Goal: Use online tool/utility: Use online tool/utility

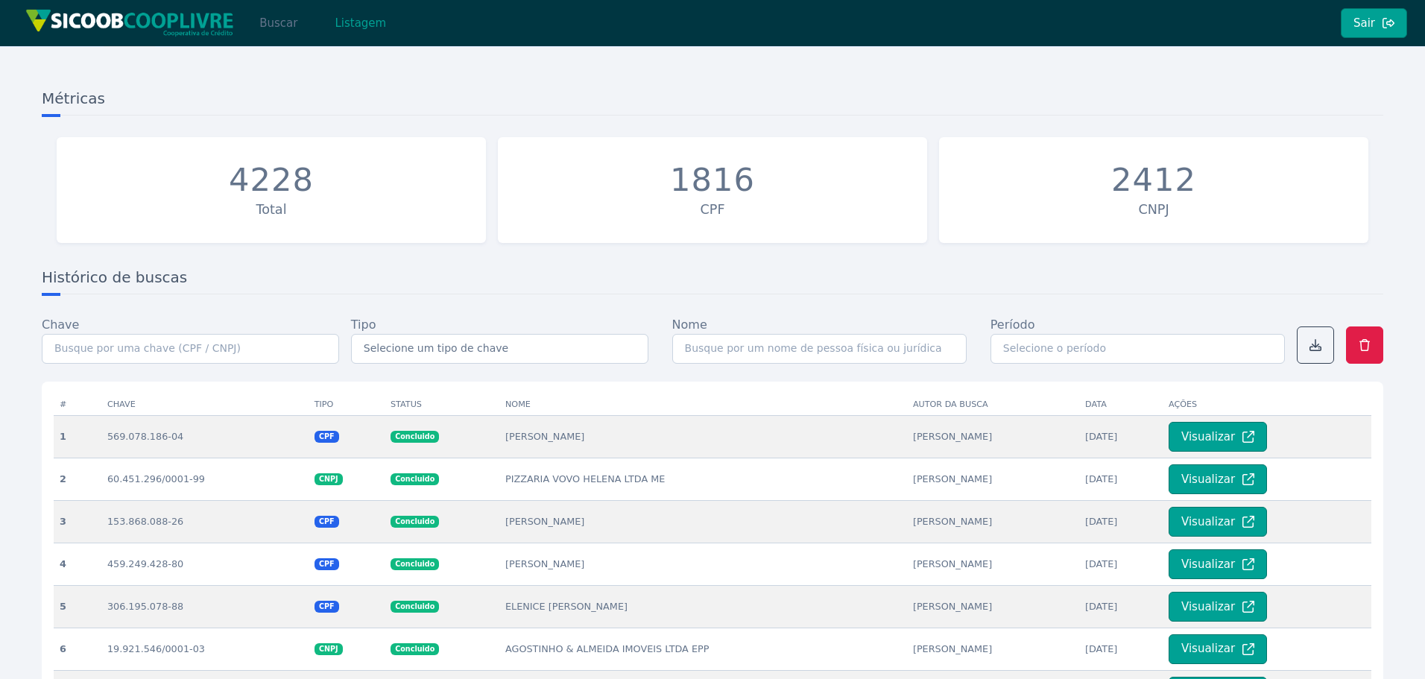
click at [272, 25] on button "Buscar" at bounding box center [278, 23] width 63 height 30
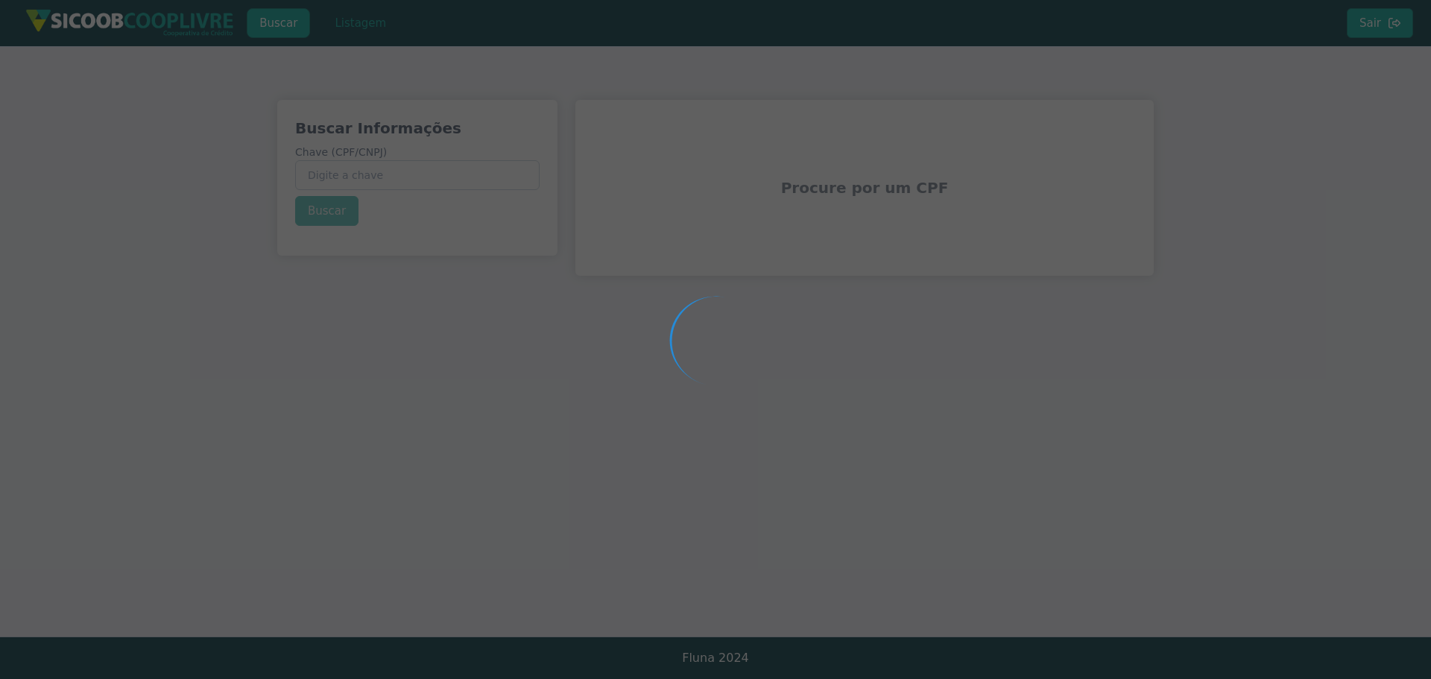
click at [397, 180] on div at bounding box center [715, 339] width 1431 height 679
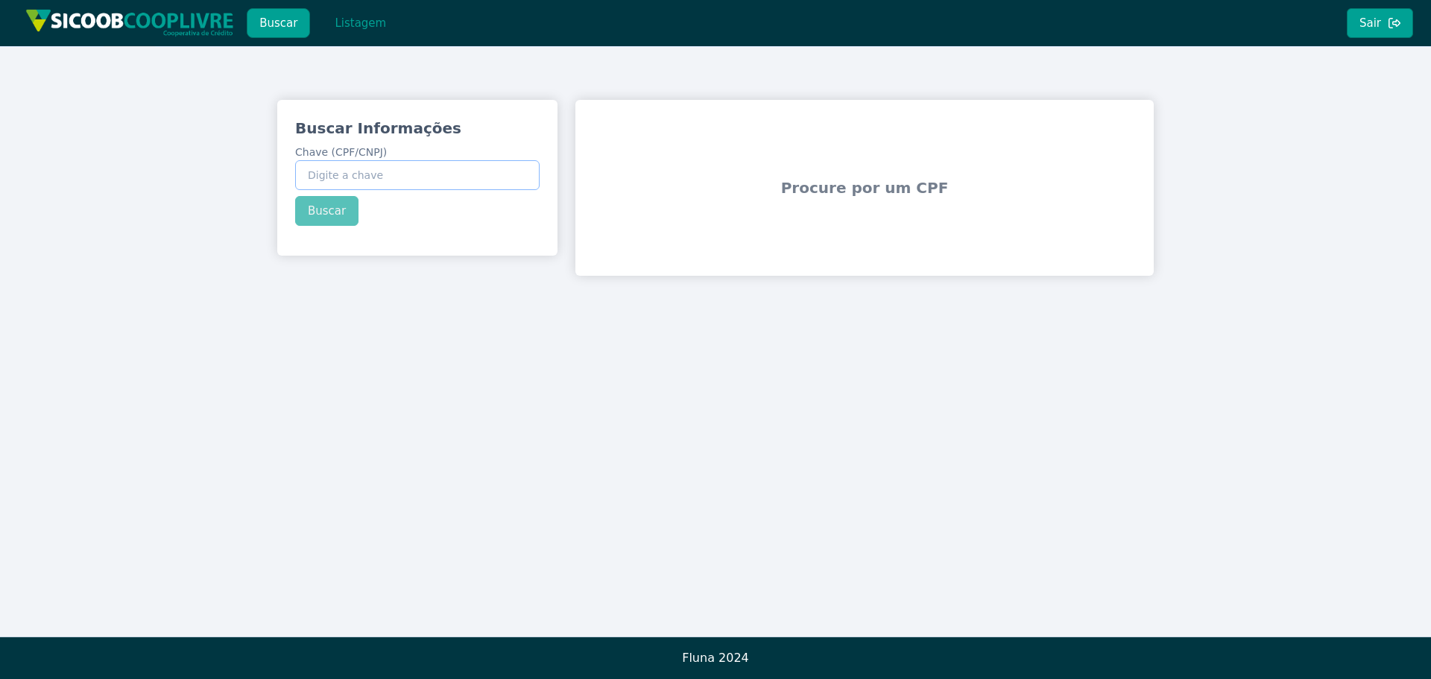
click at [376, 174] on input "Chave (CPF/CNPJ)" at bounding box center [417, 175] width 244 height 30
paste input "331.008.958-43"
type input "331.008.958-43"
click at [326, 211] on div "Buscar Informações Chave (CPF/CNPJ) 331.008.958-43 Buscar" at bounding box center [417, 172] width 280 height 144
click at [327, 212] on button "Buscar" at bounding box center [326, 211] width 63 height 30
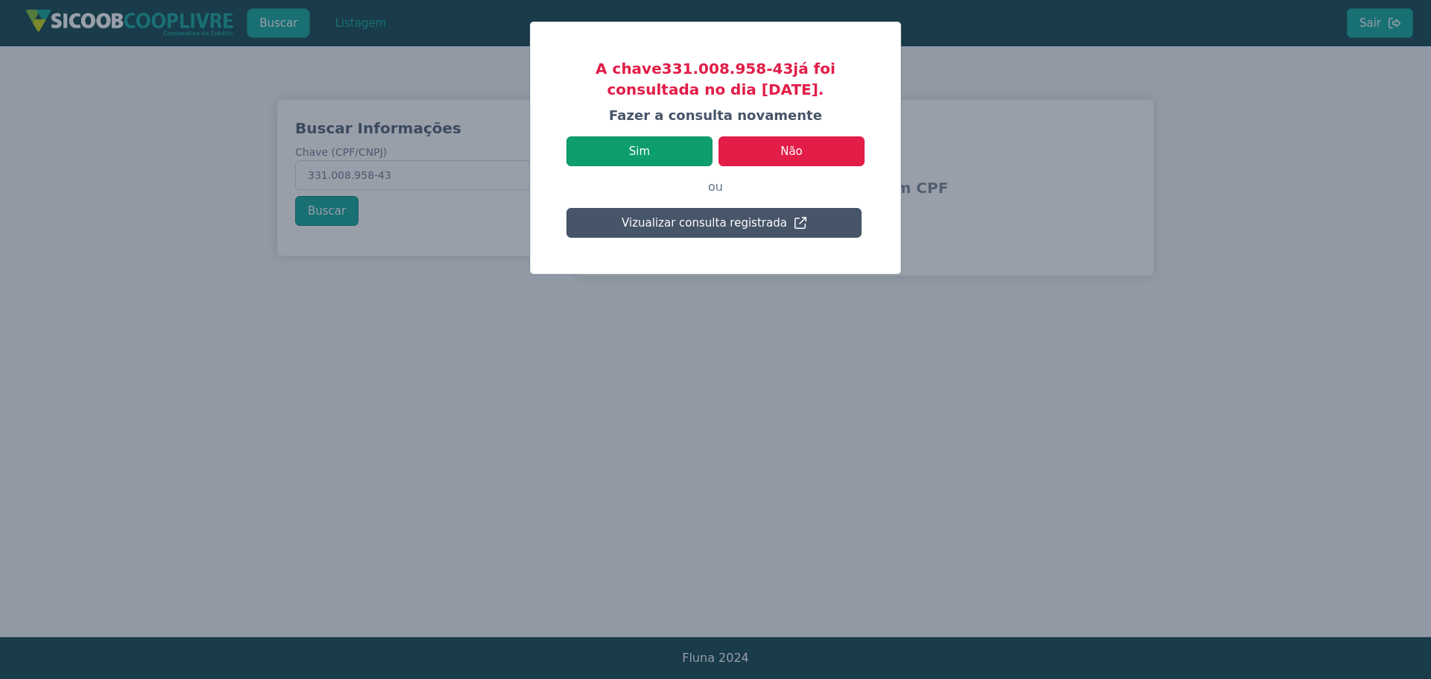
click at [654, 147] on button "Sim" at bounding box center [639, 151] width 146 height 30
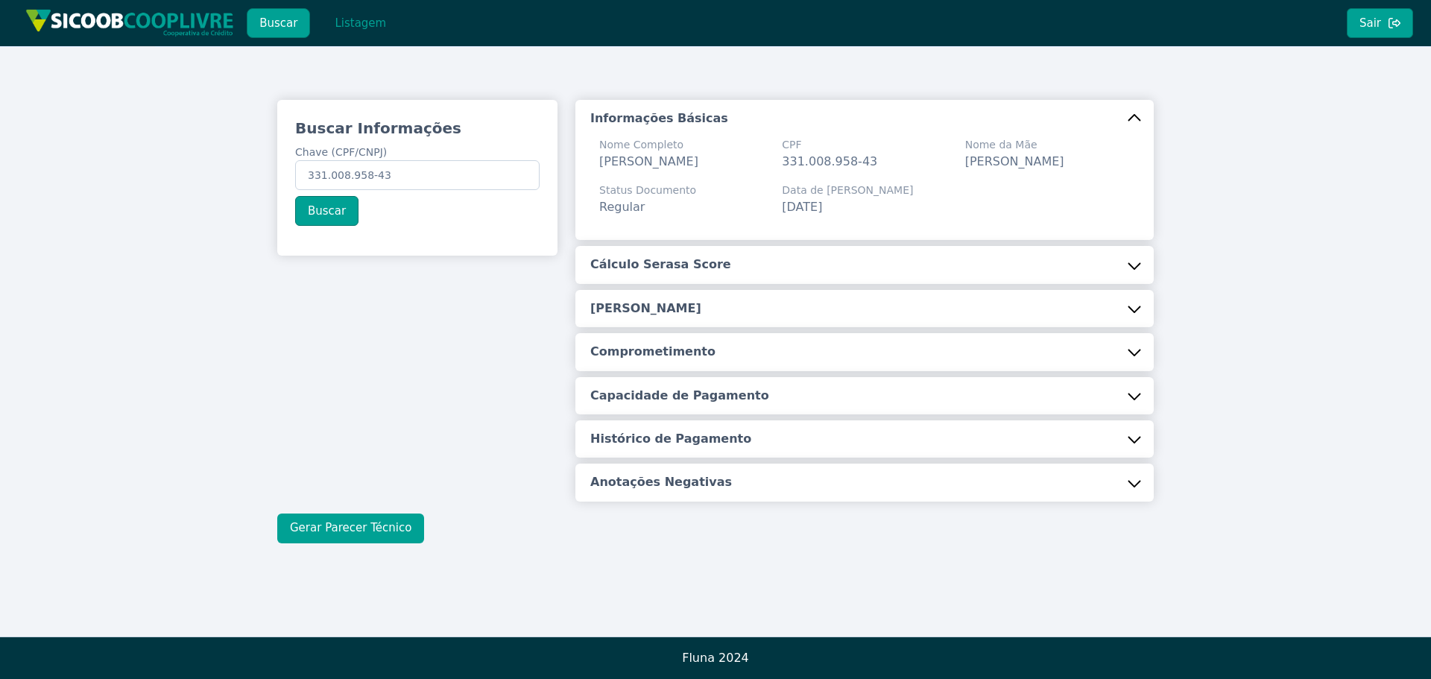
click at [362, 532] on button "Gerar Parecer Técnico" at bounding box center [350, 529] width 147 height 30
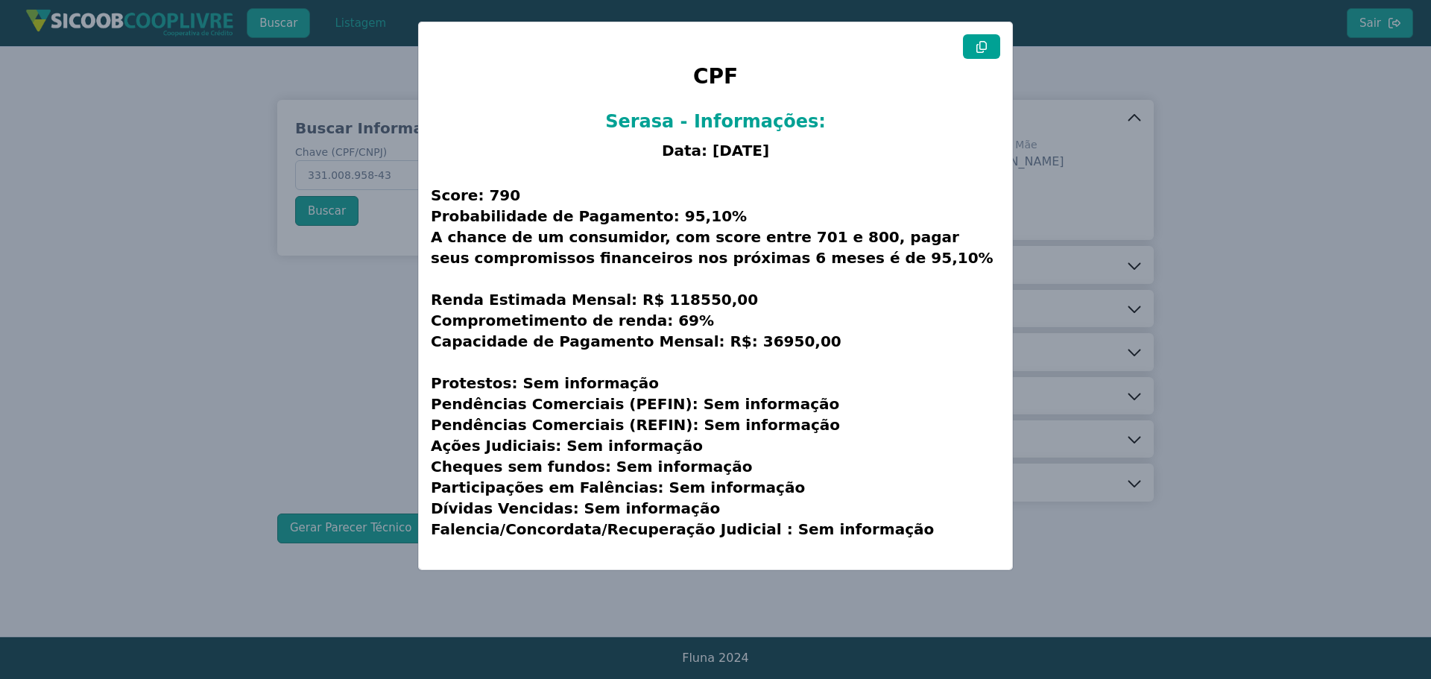
click at [990, 52] on button at bounding box center [981, 46] width 37 height 25
